Goal: Use online tool/utility: Utilize a website feature to perform a specific function

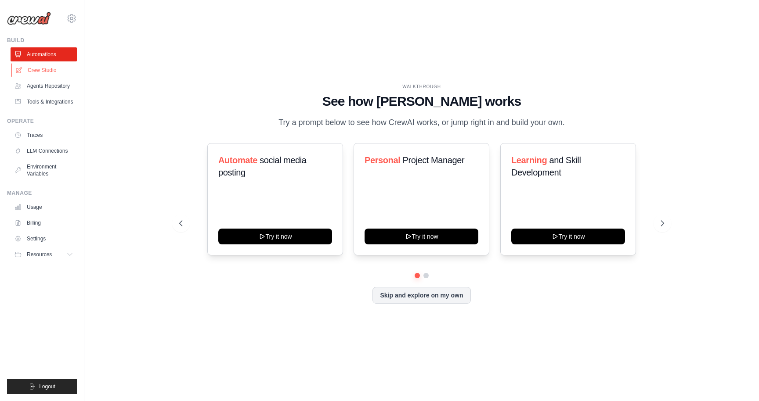
click at [54, 69] on link "Crew Studio" at bounding box center [44, 70] width 66 height 14
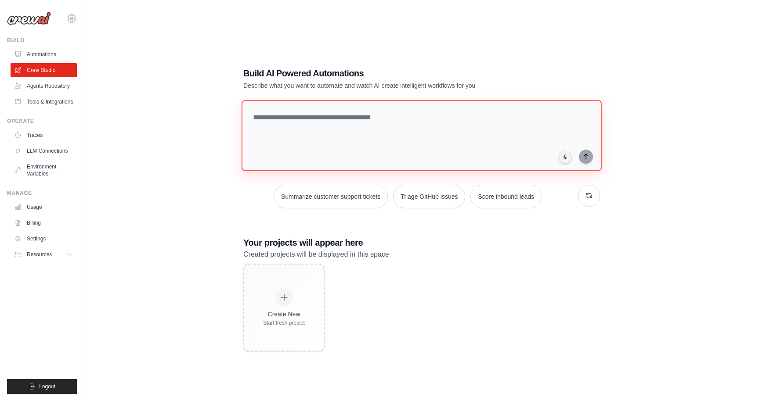
click at [296, 134] on textarea at bounding box center [422, 135] width 360 height 71
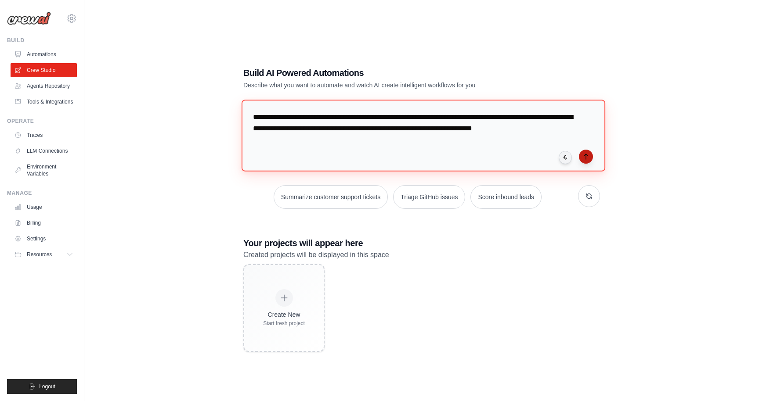
type textarea "**********"
click at [589, 157] on icon "submit" at bounding box center [585, 156] width 7 height 7
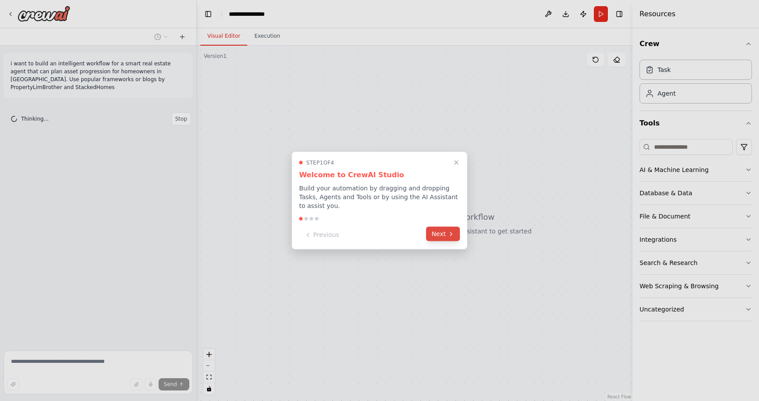
click at [444, 237] on button "Next" at bounding box center [443, 234] width 34 height 14
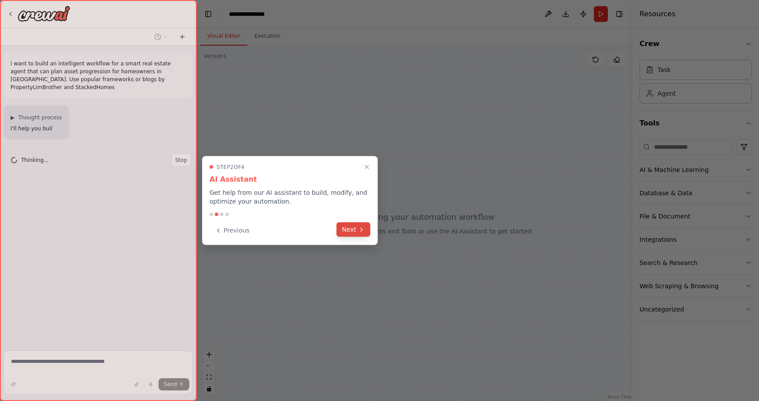
click at [364, 234] on button "Next" at bounding box center [353, 230] width 34 height 14
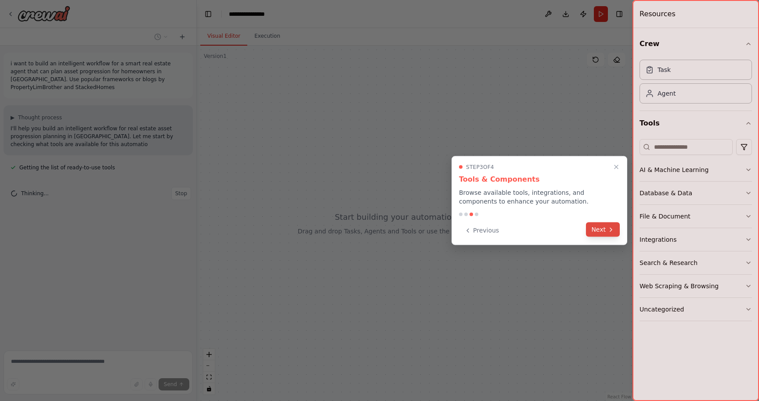
click at [595, 231] on button "Next" at bounding box center [603, 230] width 34 height 14
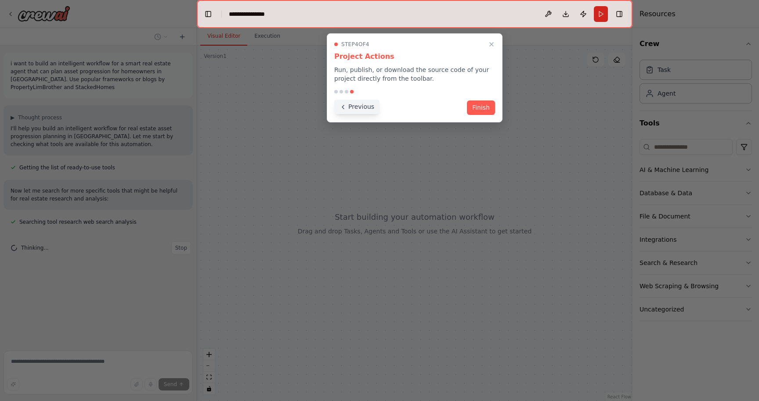
click at [370, 103] on button "Previous" at bounding box center [356, 107] width 45 height 14
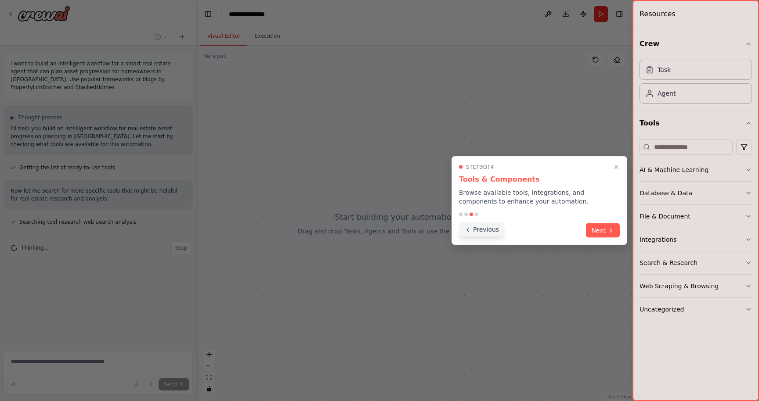
click at [483, 235] on button "Previous" at bounding box center [481, 230] width 45 height 14
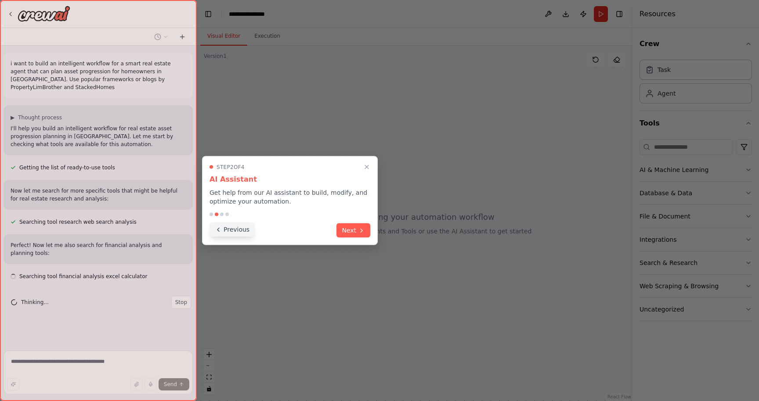
click at [242, 229] on button "Previous" at bounding box center [232, 230] width 45 height 14
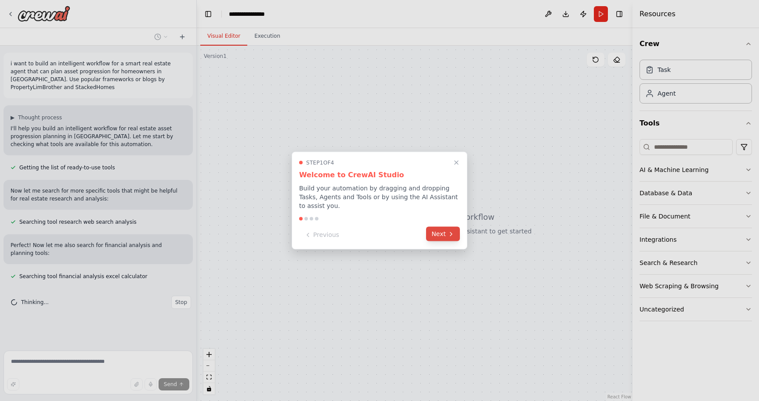
click at [443, 239] on button "Next" at bounding box center [443, 234] width 34 height 14
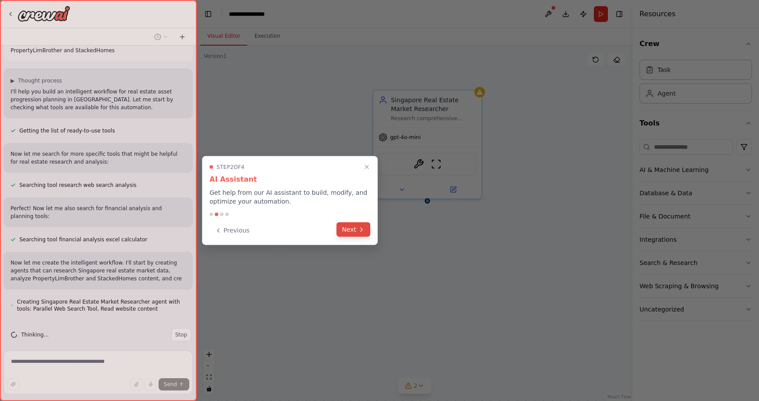
scroll to position [45, 0]
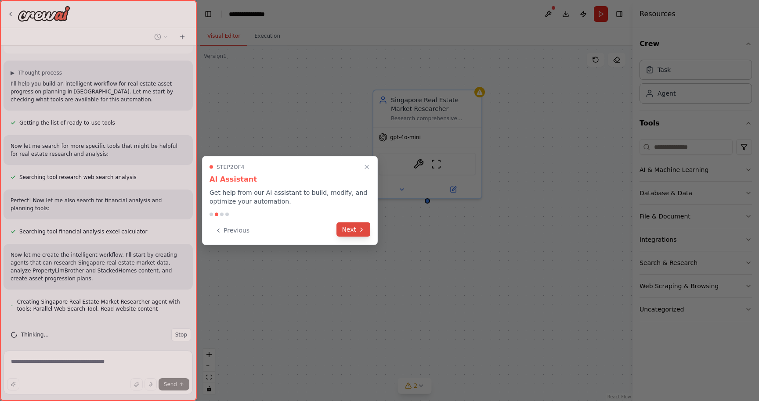
click at [358, 234] on button "Next" at bounding box center [353, 230] width 34 height 14
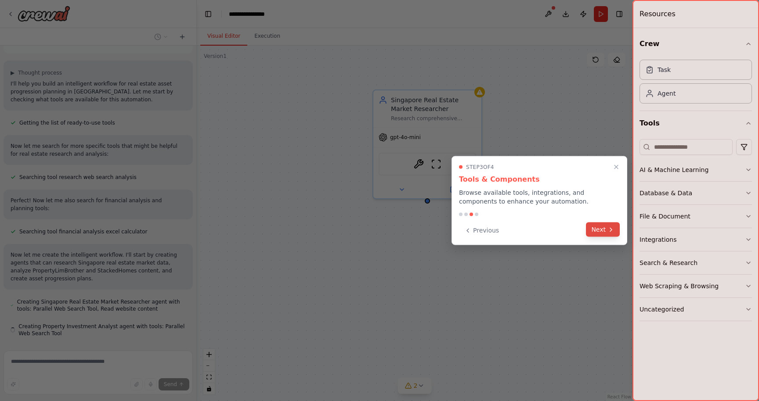
scroll to position [69, 0]
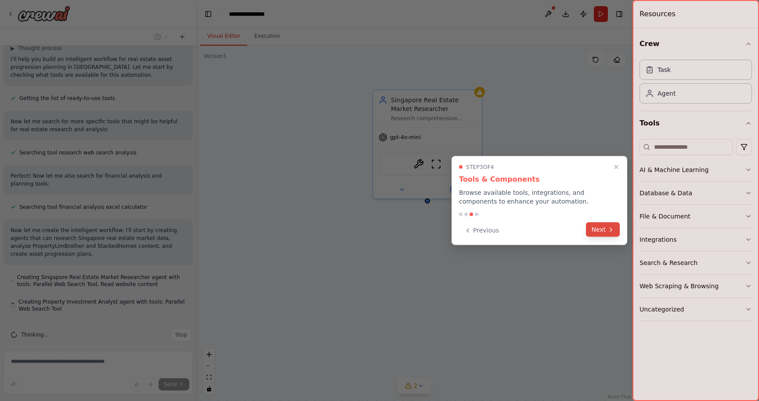
click at [595, 230] on button "Next" at bounding box center [603, 230] width 34 height 14
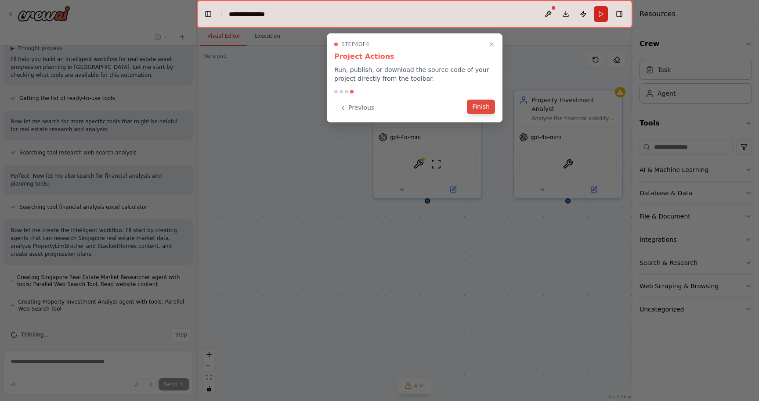
click at [484, 112] on button "Finish" at bounding box center [481, 107] width 28 height 14
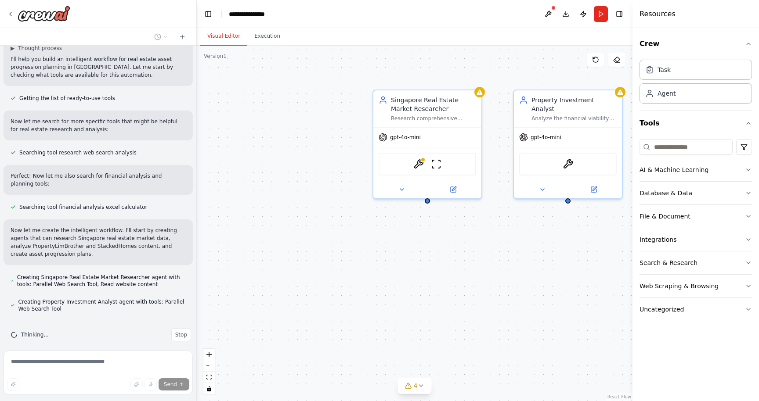
scroll to position [94, 0]
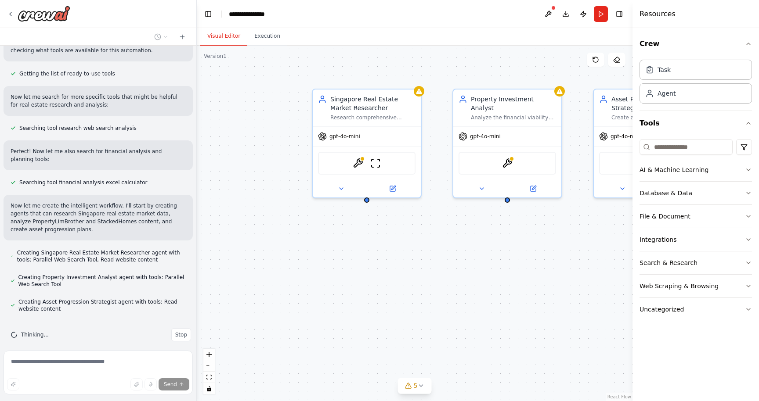
drag, startPoint x: 314, startPoint y: 188, endPoint x: 254, endPoint y: 188, distance: 60.2
click at [254, 188] on div "Singapore Real Estate Market Researcher Research comprehensive market data for …" at bounding box center [415, 224] width 436 height 356
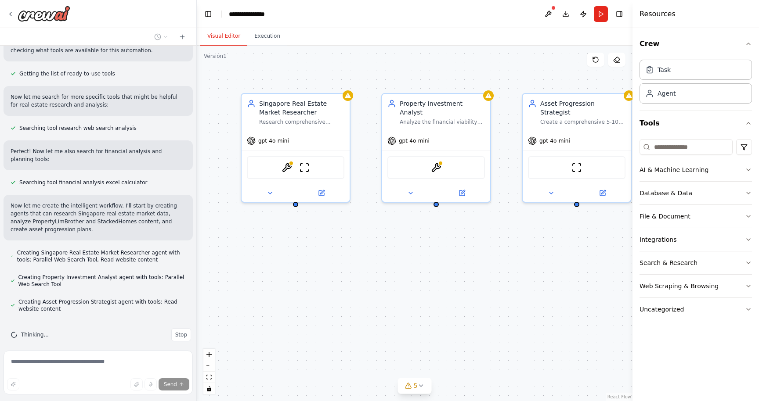
drag, startPoint x: 400, startPoint y: 247, endPoint x: 334, endPoint y: 249, distance: 65.9
click at [334, 249] on div "Singapore Real Estate Market Researcher Research comprehensive market data for …" at bounding box center [415, 224] width 436 height 356
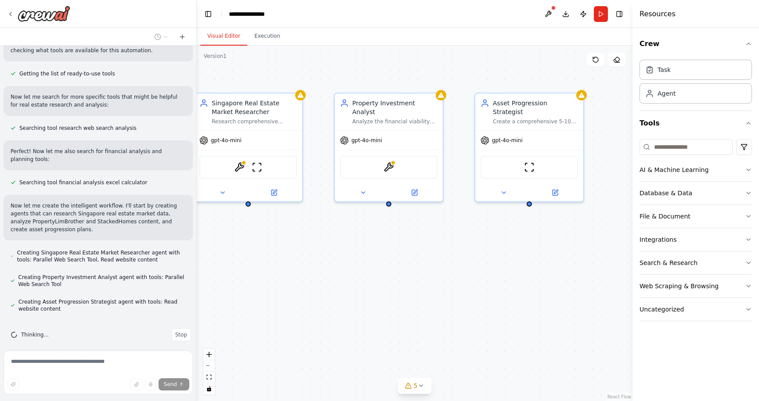
drag, startPoint x: 457, startPoint y: 246, endPoint x: 410, endPoint y: 246, distance: 47.4
click at [410, 246] on div "Singapore Real Estate Market Researcher Research comprehensive market data for …" at bounding box center [415, 224] width 436 height 356
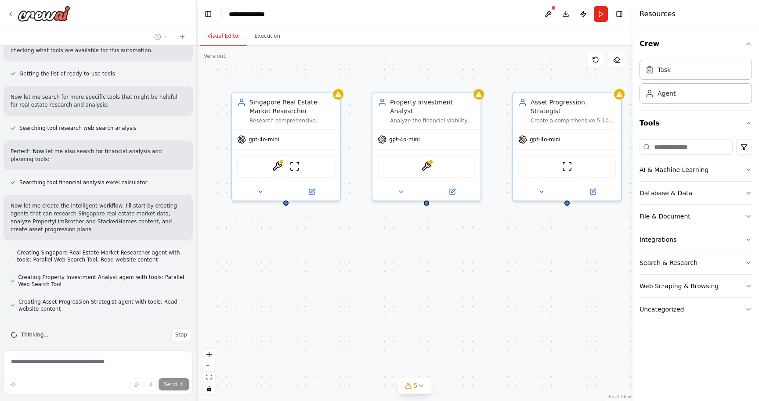
drag, startPoint x: 411, startPoint y: 246, endPoint x: 441, endPoint y: 246, distance: 30.3
click at [442, 246] on div "Singapore Real Estate Market Researcher Research comprehensive market data for …" at bounding box center [415, 224] width 436 height 356
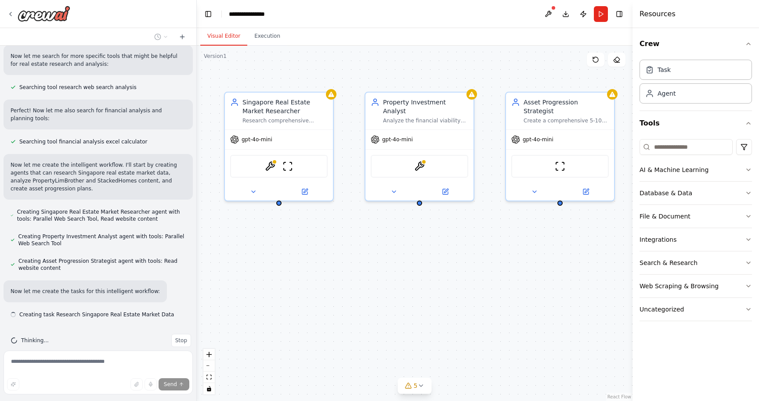
scroll to position [141, 0]
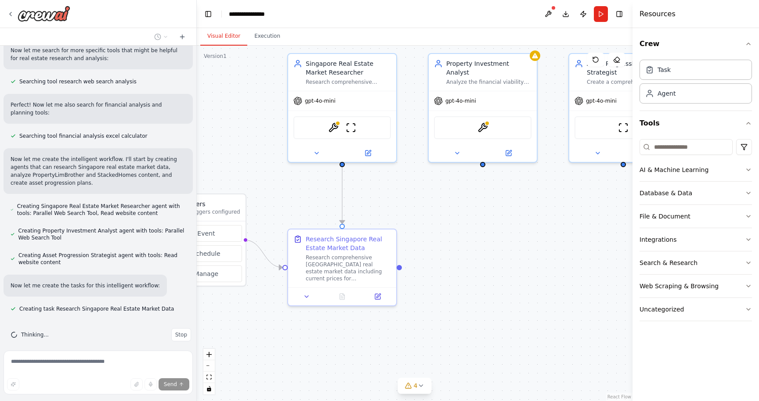
drag, startPoint x: 380, startPoint y: 232, endPoint x: 450, endPoint y: 186, distance: 83.7
click at [450, 186] on div ".deletable-edge-delete-btn { width: 20px; height: 20px; border: 0px solid #ffff…" at bounding box center [415, 224] width 436 height 356
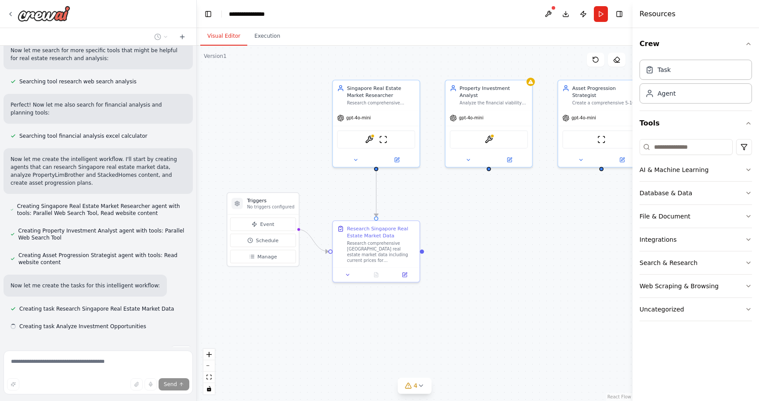
scroll to position [158, 0]
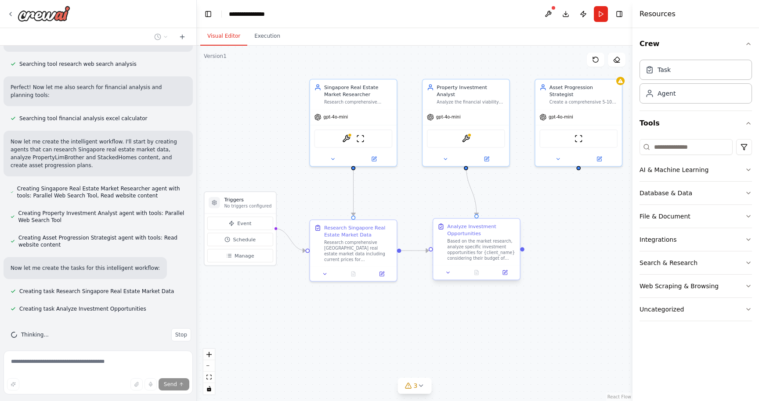
drag, startPoint x: 480, startPoint y: 221, endPoint x: 456, endPoint y: 220, distance: 23.3
click at [457, 220] on div ".deletable-edge-delete-btn { width: 20px; height: 20px; border: 0px solid #ffff…" at bounding box center [415, 224] width 436 height 356
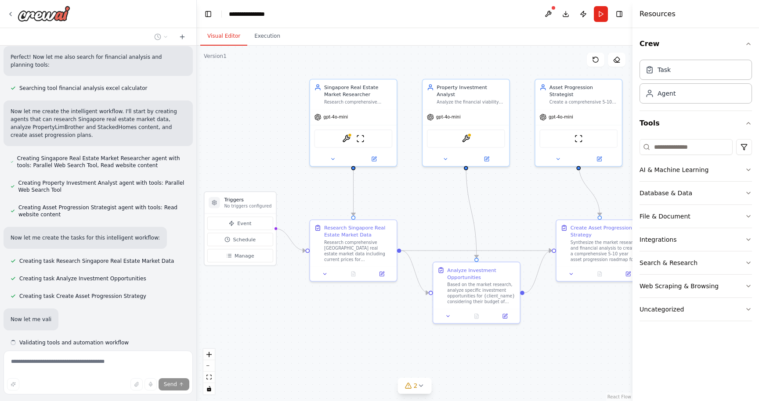
scroll to position [197, 0]
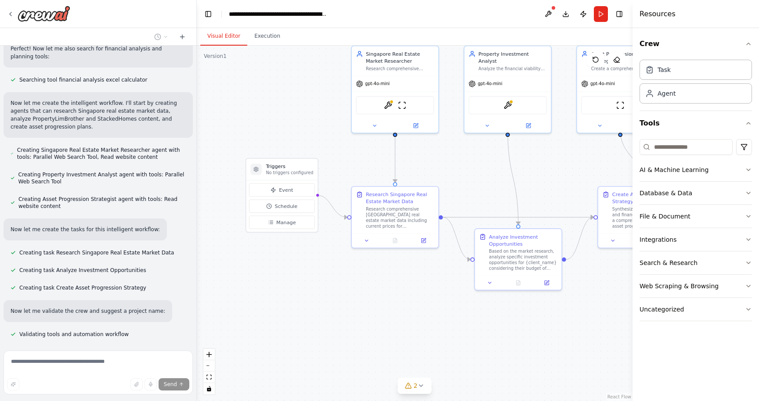
drag, startPoint x: 434, startPoint y: 200, endPoint x: 475, endPoint y: 166, distance: 53.7
click at [475, 166] on div ".deletable-edge-delete-btn { width: 20px; height: 20px; border: 0px solid #ffff…" at bounding box center [415, 224] width 436 height 356
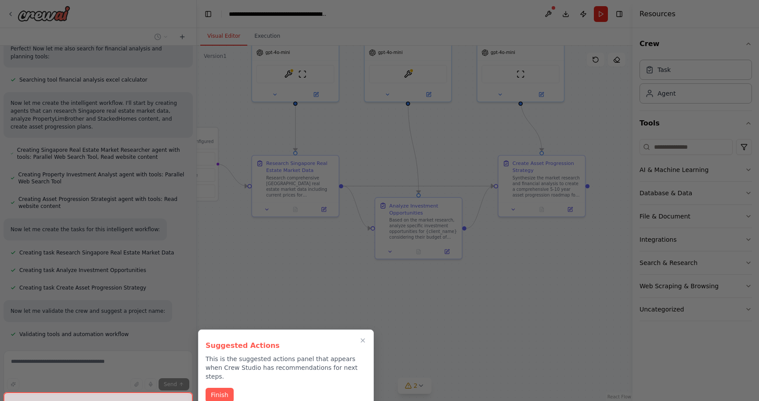
drag, startPoint x: 344, startPoint y: 267, endPoint x: 246, endPoint y: 235, distance: 103.6
click at [246, 236] on div "i want to build an intelligent workflow for a smart real estate agent that can …" at bounding box center [379, 200] width 759 height 401
click at [224, 393] on div "Finish" at bounding box center [286, 395] width 161 height 14
click at [222, 388] on button "Finish" at bounding box center [220, 394] width 28 height 14
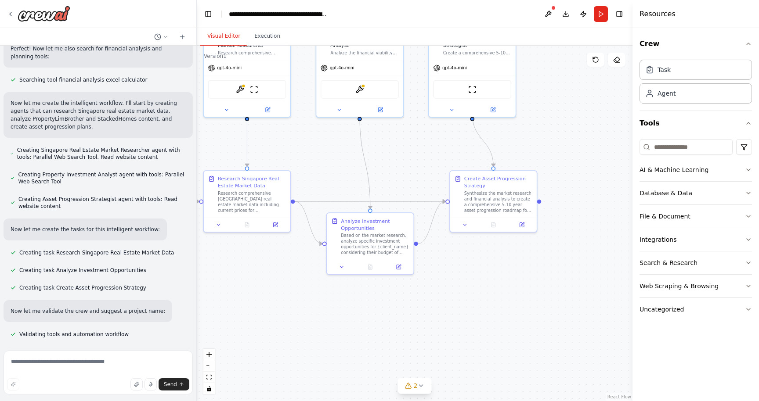
drag, startPoint x: 333, startPoint y: 308, endPoint x: 284, endPoint y: 323, distance: 51.3
click at [284, 323] on div ".deletable-edge-delete-btn { width: 20px; height: 20px; border: 0px solid #ffff…" at bounding box center [415, 224] width 436 height 356
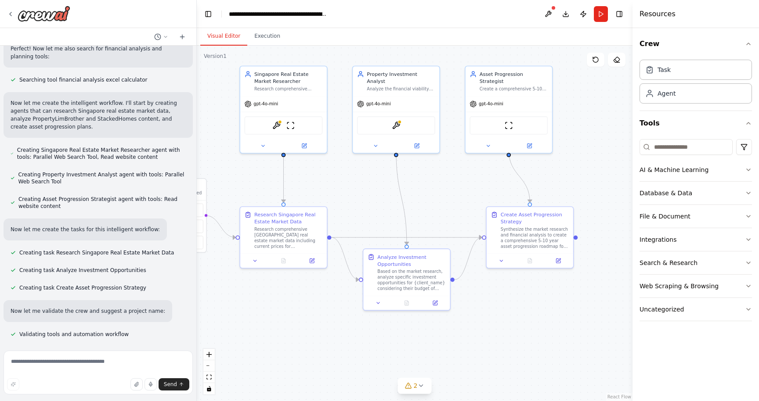
drag, startPoint x: 284, startPoint y: 323, endPoint x: 321, endPoint y: 359, distance: 51.2
click at [321, 359] on div ".deletable-edge-delete-btn { width: 20px; height: 20px; border: 0px solid #ffff…" at bounding box center [415, 224] width 436 height 356
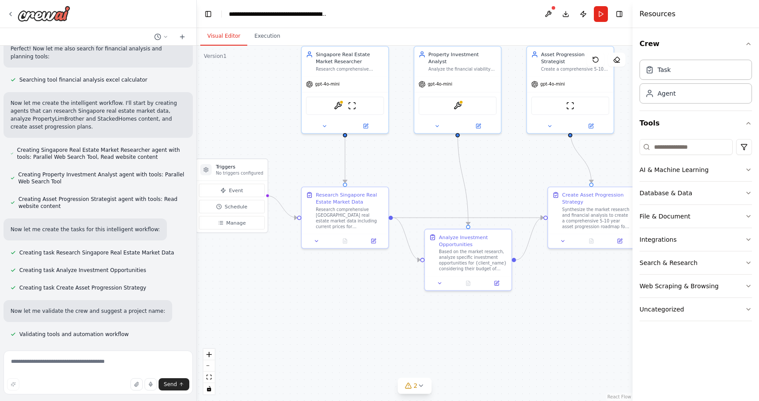
drag, startPoint x: 343, startPoint y: 346, endPoint x: 402, endPoint y: 325, distance: 61.8
click at [404, 326] on div ".deletable-edge-delete-btn { width: 20px; height: 20px; border: 0px solid #ffff…" at bounding box center [415, 224] width 436 height 356
click at [394, 316] on div ".deletable-edge-delete-btn { width: 20px; height: 20px; border: 0px solid #ffff…" at bounding box center [415, 224] width 436 height 356
click at [470, 75] on div "gpt-4o-mini" at bounding box center [457, 82] width 87 height 15
click at [463, 65] on div "Analyze the financial viability and investment potential of properties for {cli…" at bounding box center [462, 68] width 68 height 6
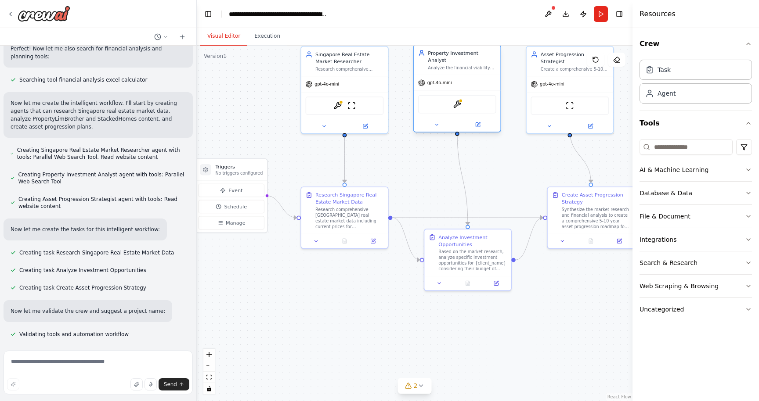
click at [482, 124] on div at bounding box center [457, 125] width 87 height 14
click at [479, 122] on icon at bounding box center [478, 125] width 6 height 6
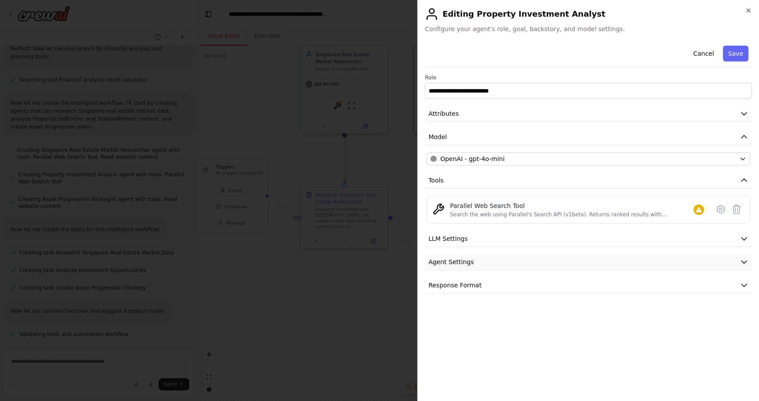
click at [479, 261] on button "Agent Settings" at bounding box center [588, 262] width 327 height 16
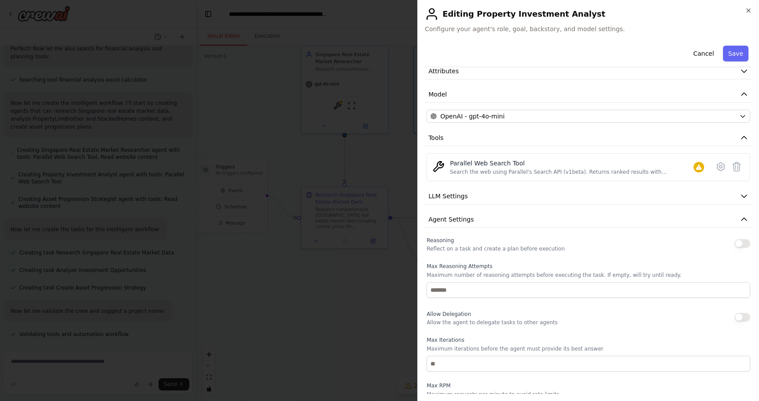
scroll to position [7, 0]
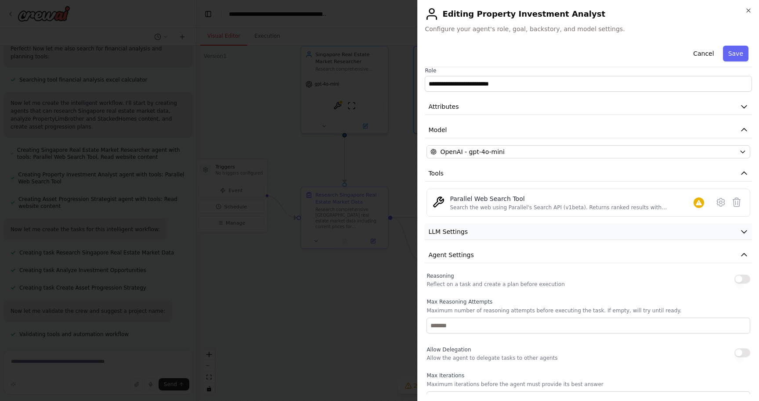
click at [482, 231] on button "LLM Settings" at bounding box center [588, 232] width 327 height 16
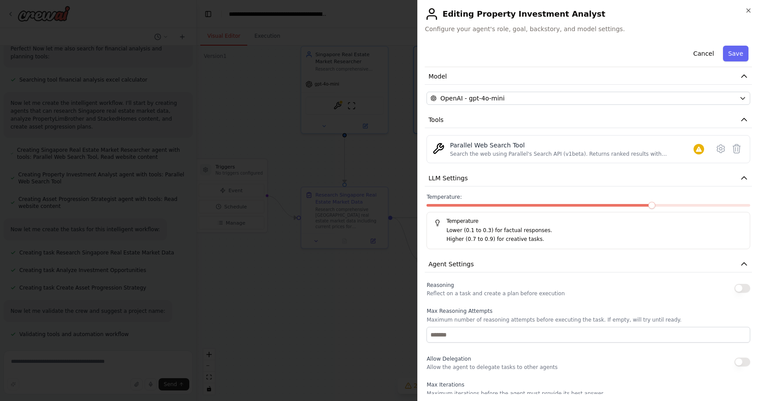
scroll to position [0, 0]
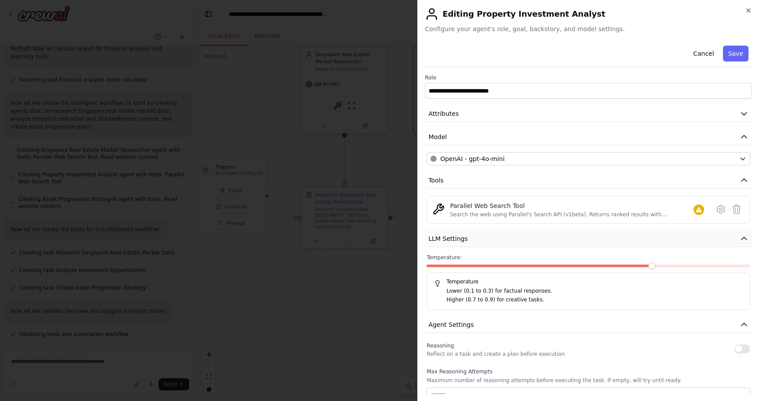
click at [482, 241] on button "LLM Settings" at bounding box center [588, 239] width 327 height 16
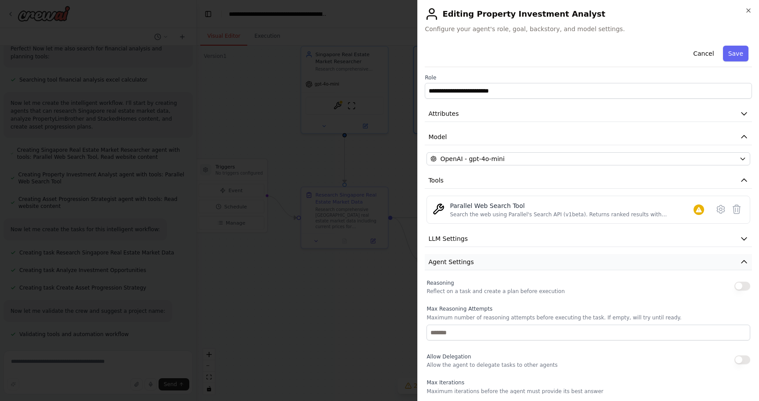
click at [484, 260] on button "Agent Settings" at bounding box center [588, 262] width 327 height 16
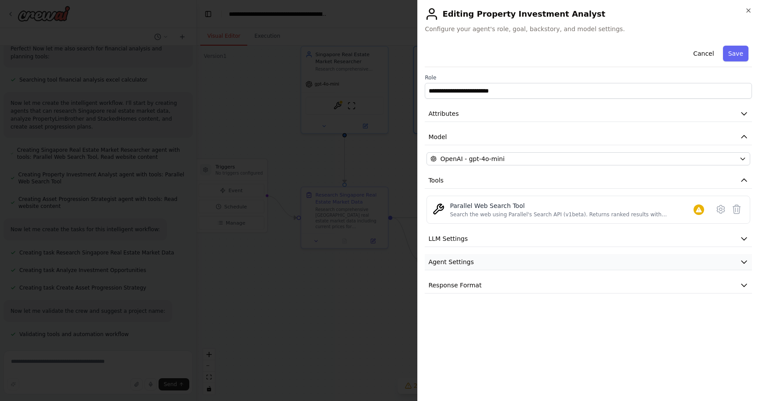
click at [485, 266] on button "Agent Settings" at bounding box center [588, 262] width 327 height 16
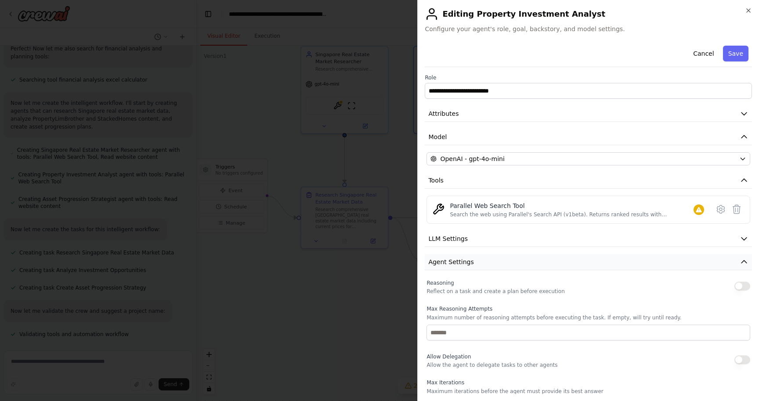
click at [488, 265] on button "Agent Settings" at bounding box center [588, 262] width 327 height 16
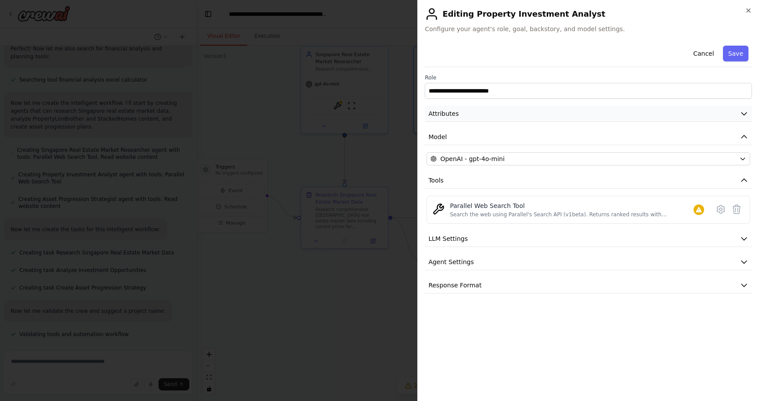
click at [494, 114] on button "Attributes" at bounding box center [588, 114] width 327 height 16
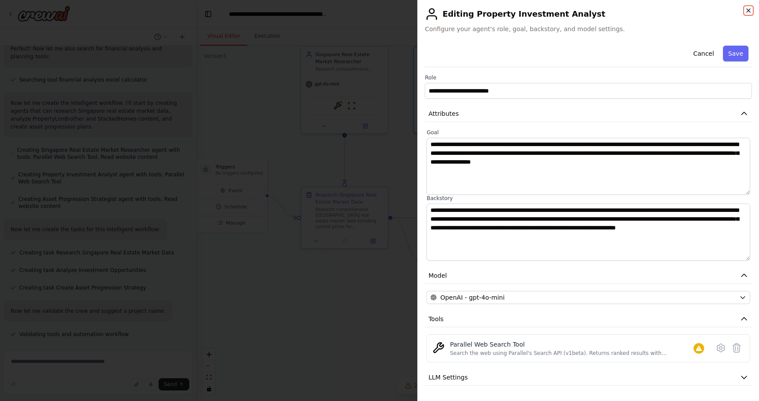
click at [749, 8] on icon "button" at bounding box center [748, 10] width 7 height 7
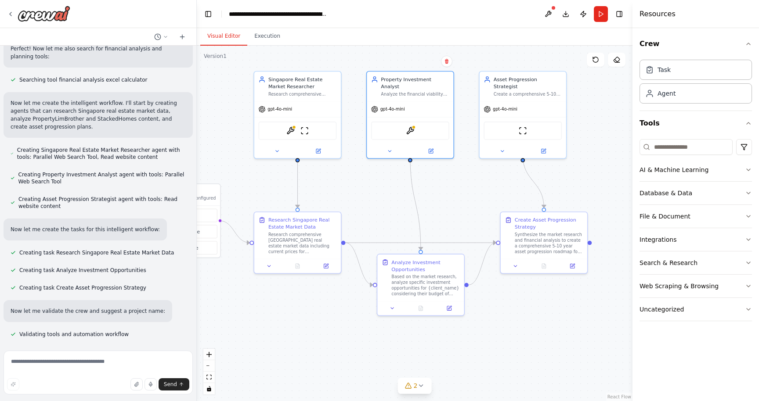
drag, startPoint x: 496, startPoint y: 186, endPoint x: 449, endPoint y: 212, distance: 53.1
click at [449, 212] on div ".deletable-edge-delete-btn { width: 20px; height: 20px; border: 0px solid #ffff…" at bounding box center [415, 224] width 436 height 356
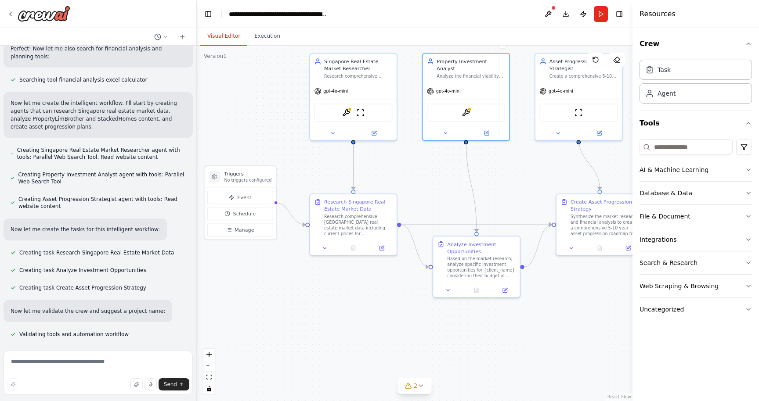
drag, startPoint x: 459, startPoint y: 216, endPoint x: 518, endPoint y: 197, distance: 61.9
click at [518, 197] on div ".deletable-edge-delete-btn { width: 20px; height: 20px; border: 0px solid #ffff…" at bounding box center [415, 224] width 436 height 356
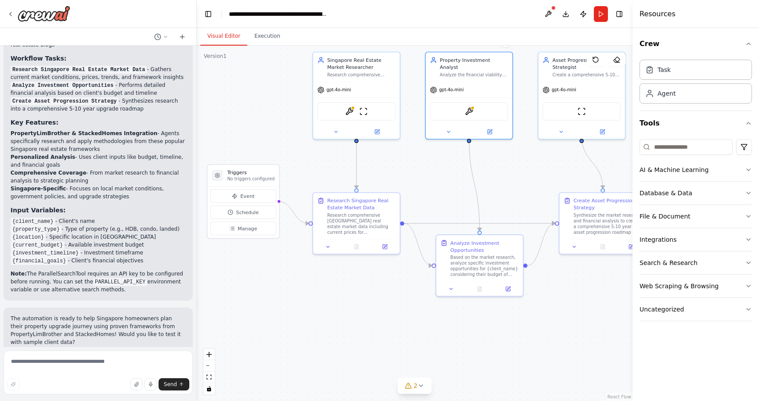
scroll to position [701, 0]
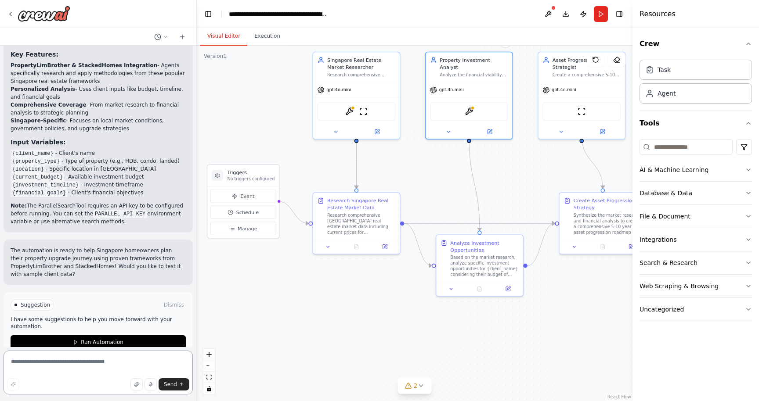
click at [86, 368] on textarea at bounding box center [98, 373] width 189 height 44
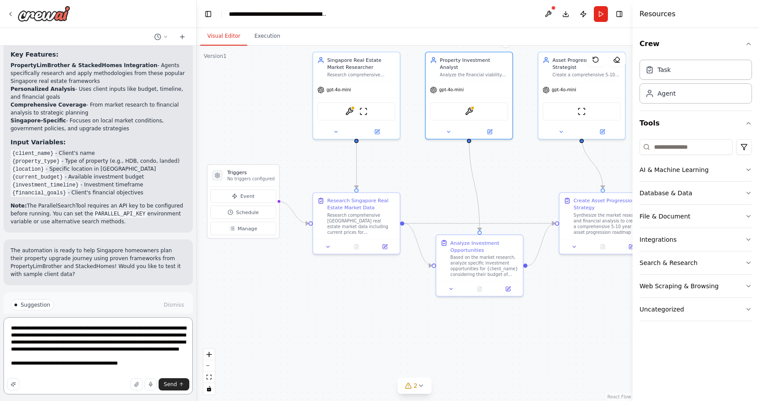
type textarea "**********"
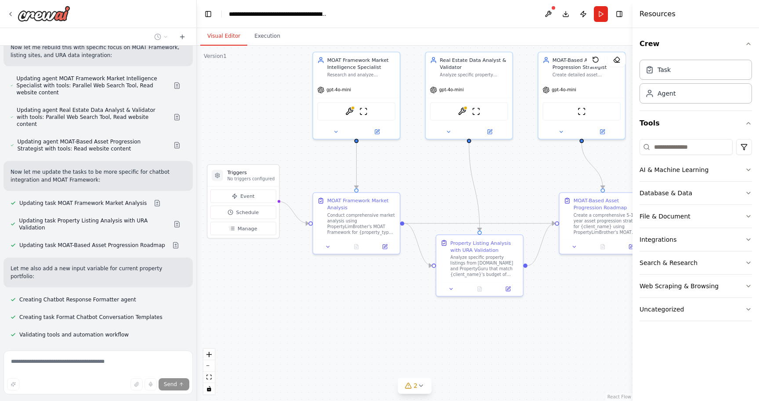
scroll to position [1149, 0]
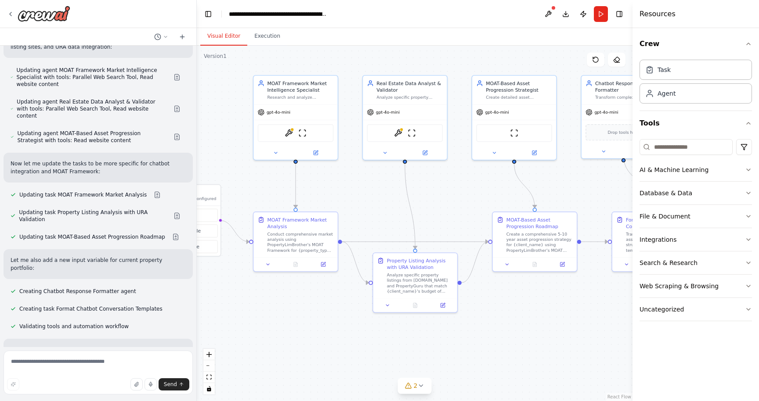
drag, startPoint x: 319, startPoint y: 300, endPoint x: 259, endPoint y: 316, distance: 62.6
click at [259, 316] on div ".deletable-edge-delete-btn { width: 20px; height: 20px; border: 0px solid #ffff…" at bounding box center [415, 224] width 436 height 356
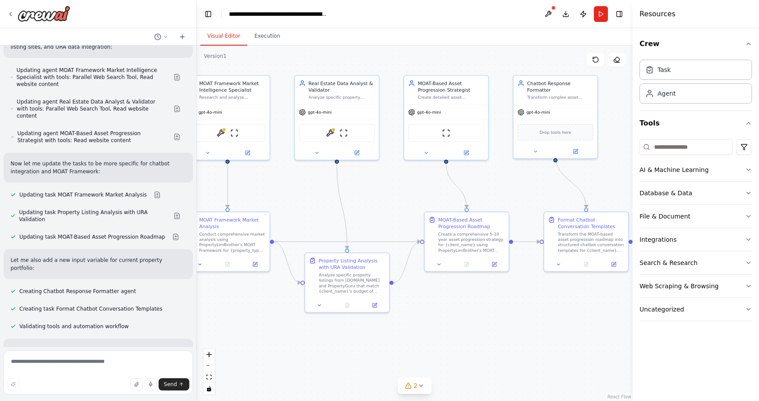
drag, startPoint x: 365, startPoint y: 314, endPoint x: 278, endPoint y: 309, distance: 87.2
click at [278, 309] on div ".deletable-edge-delete-btn { width: 20px; height: 20px; border: 0px solid #ffff…" at bounding box center [415, 224] width 436 height 356
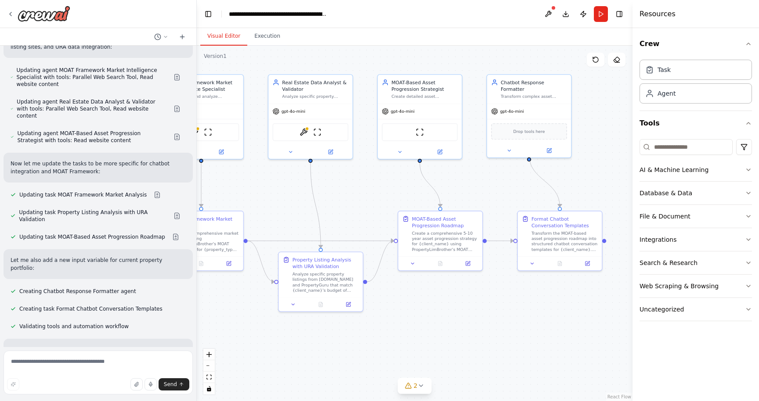
drag, startPoint x: 453, startPoint y: 344, endPoint x: 442, endPoint y: 348, distance: 11.3
click at [443, 348] on div ".deletable-edge-delete-btn { width: 20px; height: 20px; border: 0px solid #ffff…" at bounding box center [415, 224] width 436 height 356
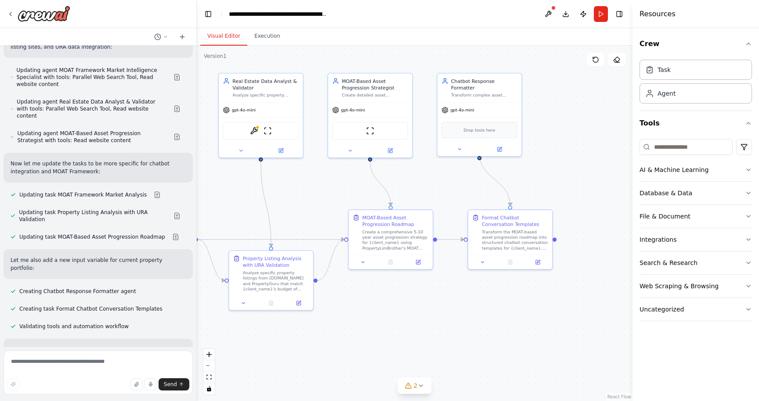
drag, startPoint x: 511, startPoint y: 306, endPoint x: 464, endPoint y: 305, distance: 47.0
click at [464, 305] on div ".deletable-edge-delete-btn { width: 20px; height: 20px; border: 0px solid #ffff…" at bounding box center [415, 224] width 436 height 356
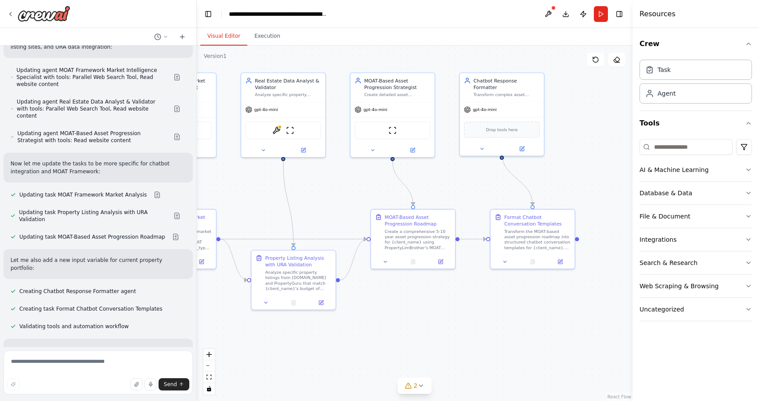
drag, startPoint x: 518, startPoint y: 294, endPoint x: 541, endPoint y: 294, distance: 22.8
click at [542, 294] on div ".deletable-edge-delete-btn { width: 20px; height: 20px; border: 0px solid #ffff…" at bounding box center [415, 224] width 436 height 356
click at [600, 15] on button "Run" at bounding box center [601, 14] width 14 height 16
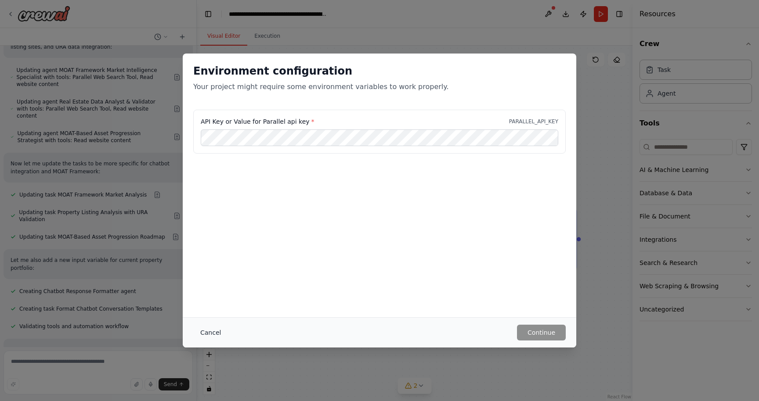
click at [208, 331] on button "Cancel" at bounding box center [210, 333] width 35 height 16
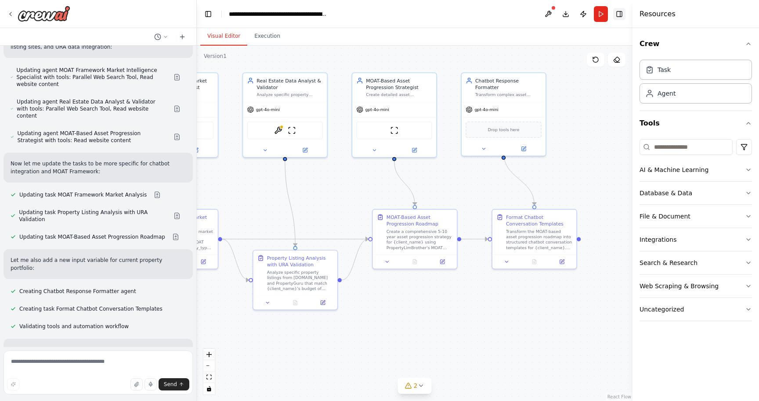
click at [615, 15] on button "Toggle Right Sidebar" at bounding box center [619, 14] width 12 height 12
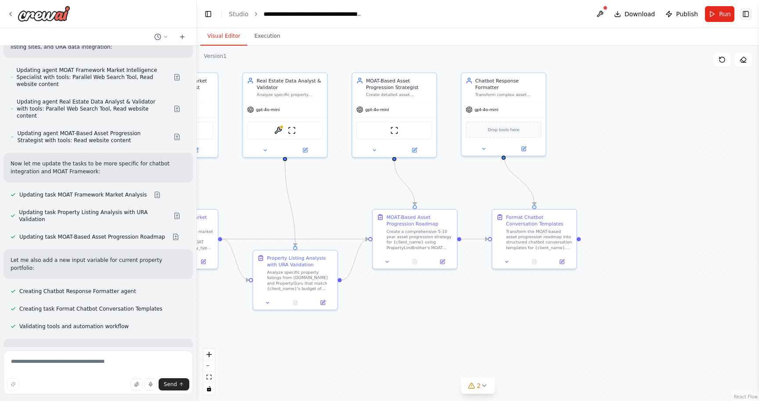
click at [745, 17] on button "Toggle Right Sidebar" at bounding box center [746, 14] width 12 height 12
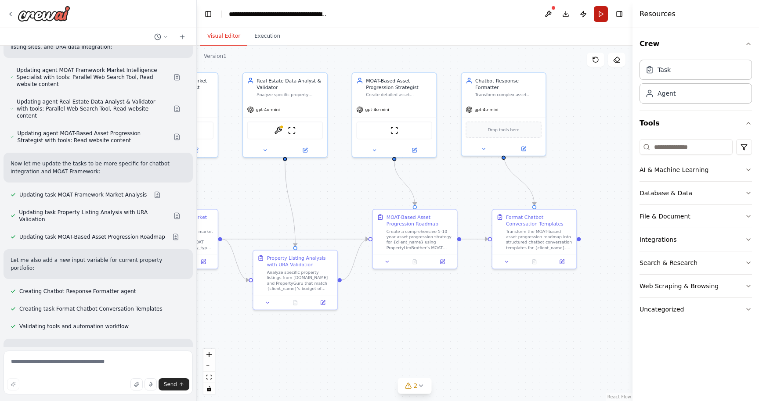
click at [602, 17] on button "Run" at bounding box center [601, 14] width 14 height 16
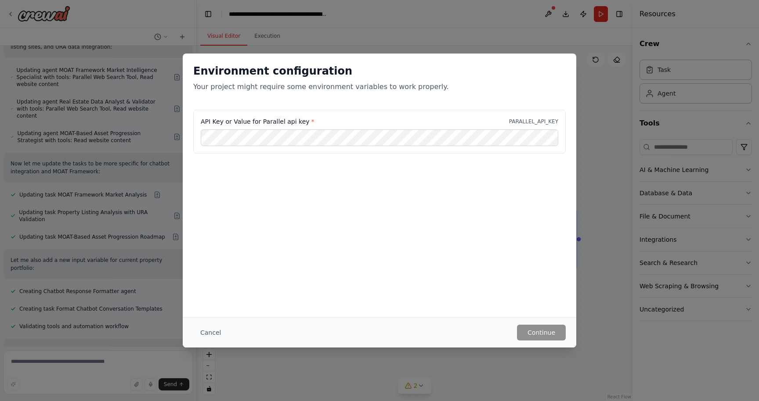
click at [309, 123] on div "API Key or Value for Parallel api key * PARALLEL_API_KEY" at bounding box center [380, 121] width 358 height 9
click at [216, 335] on button "Cancel" at bounding box center [210, 333] width 35 height 16
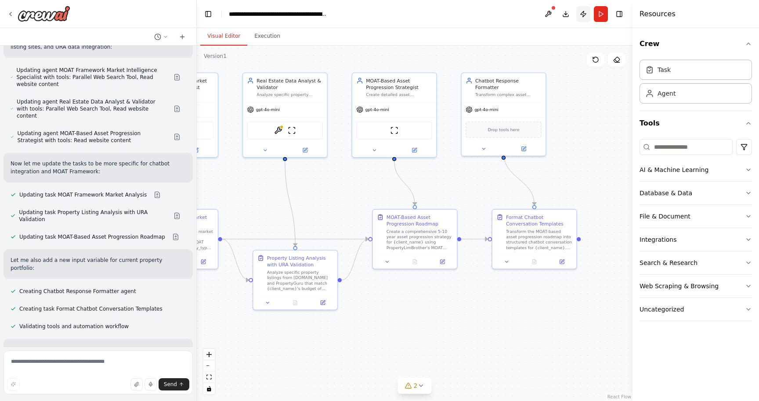
click at [586, 15] on button "Publish" at bounding box center [583, 14] width 14 height 16
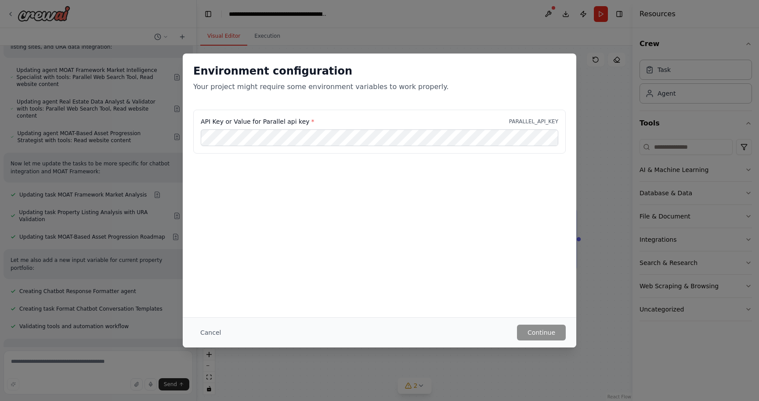
click at [249, 118] on label "API Key or Value for Parallel api key *" at bounding box center [258, 121] width 114 height 9
copy label "API Key or Value for Parallel api key *"
click at [550, 40] on div "Environment configuration Your project might require some environment variables…" at bounding box center [379, 200] width 759 height 401
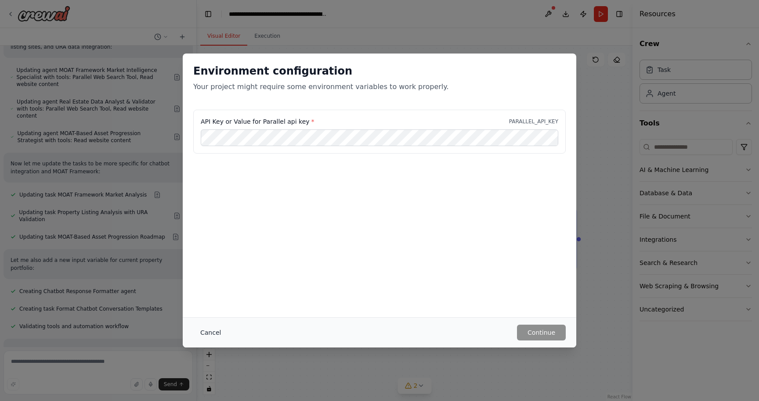
click at [217, 329] on button "Cancel" at bounding box center [210, 333] width 35 height 16
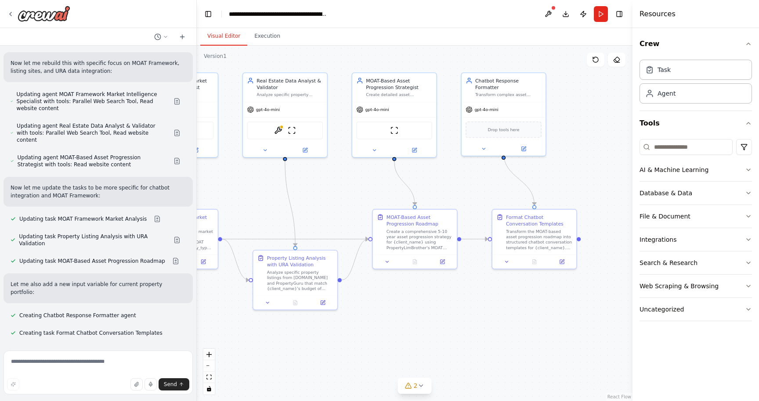
scroll to position [1125, 0]
